Goal: Transaction & Acquisition: Purchase product/service

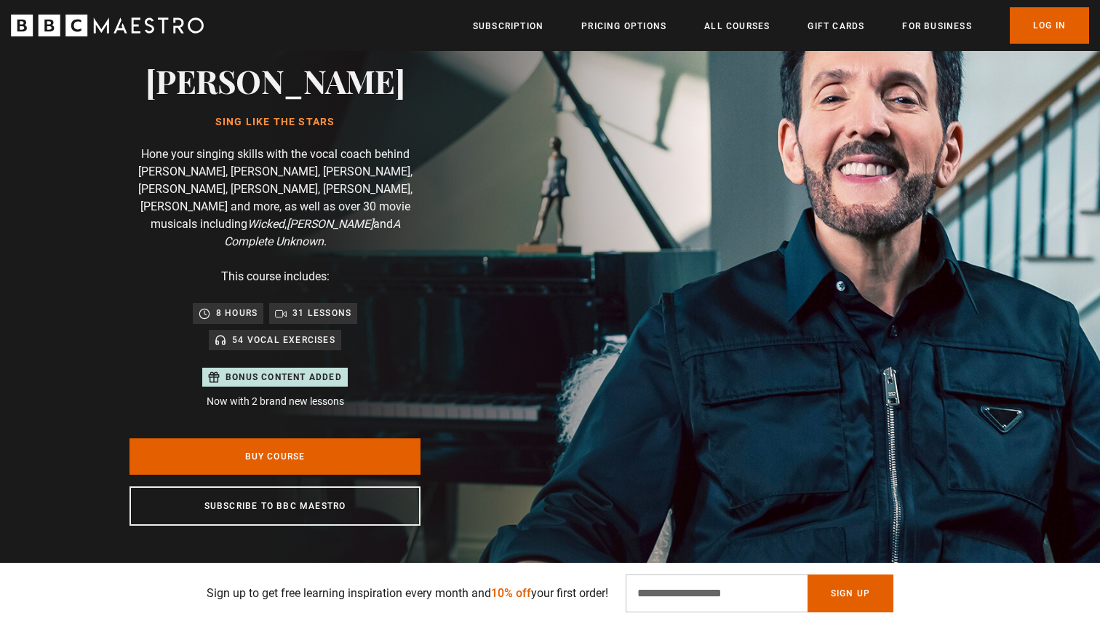
scroll to position [108, 0]
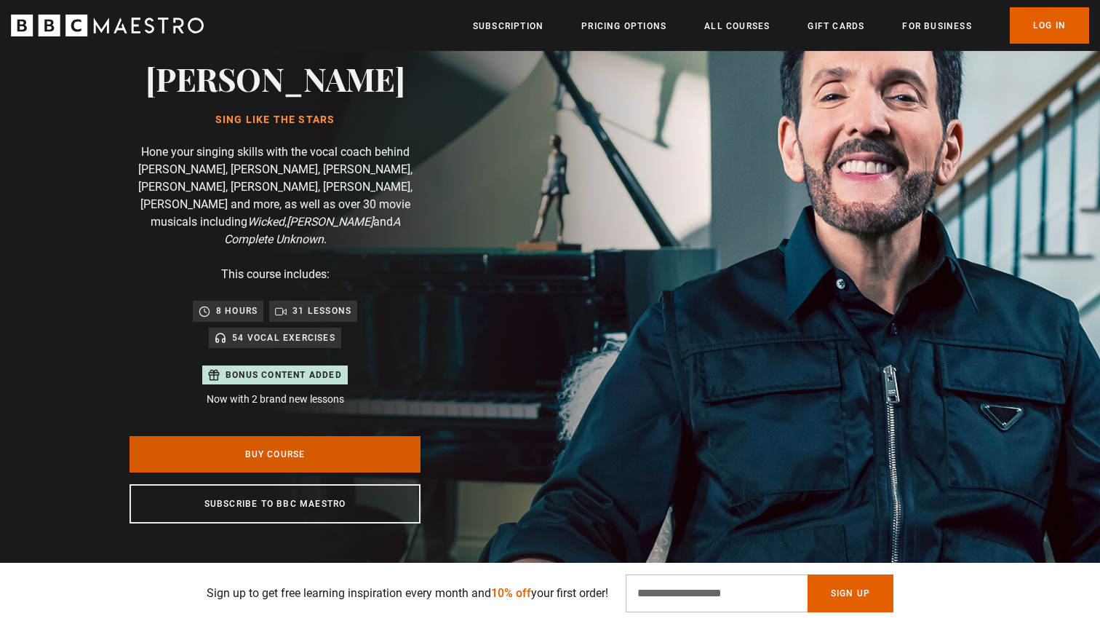
click at [347, 438] on link "Buy Course" at bounding box center [275, 454] width 291 height 36
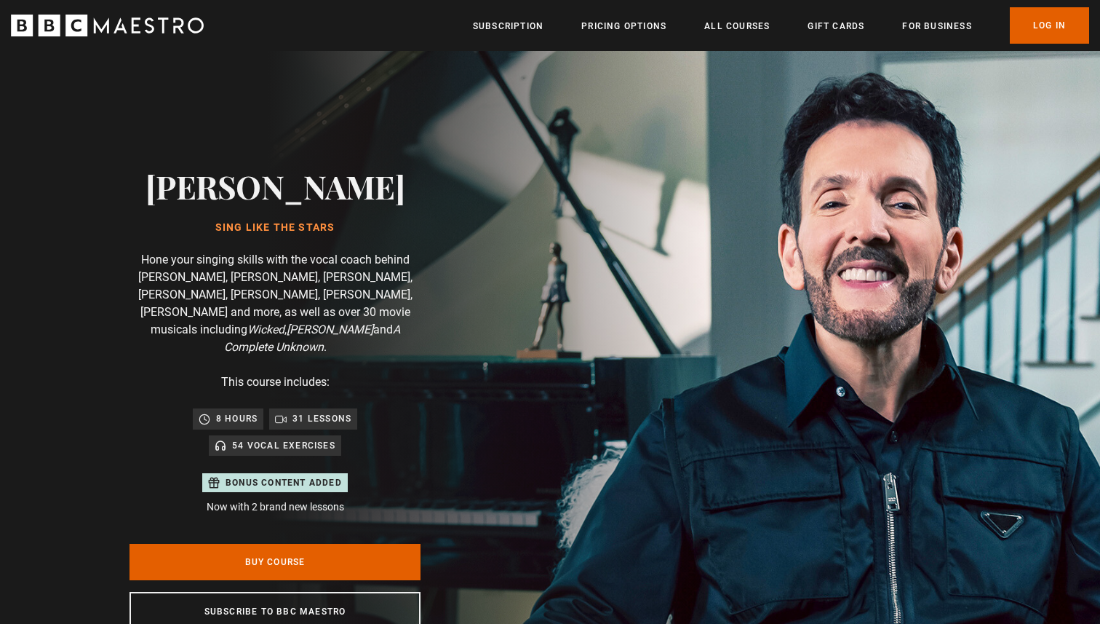
scroll to position [0, 191]
click at [298, 544] on link "Buy Course" at bounding box center [275, 562] width 291 height 36
